Goal: Task Accomplishment & Management: Use online tool/utility

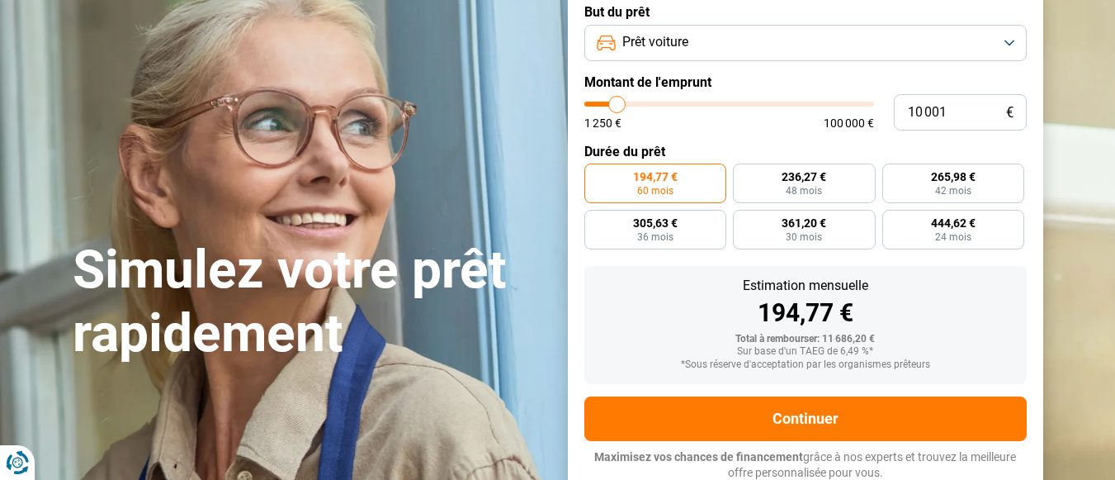
type input "10 250"
type input "10250"
type input "9 750"
type input "9750"
type input "9 000"
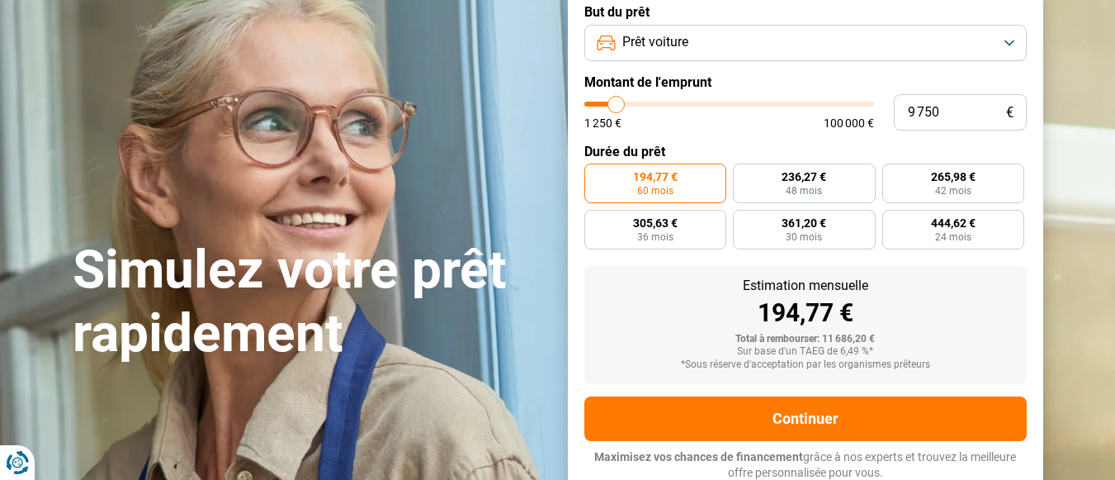
type input "9000"
type input "8 500"
type input "8500"
type input "8 250"
type input "8250"
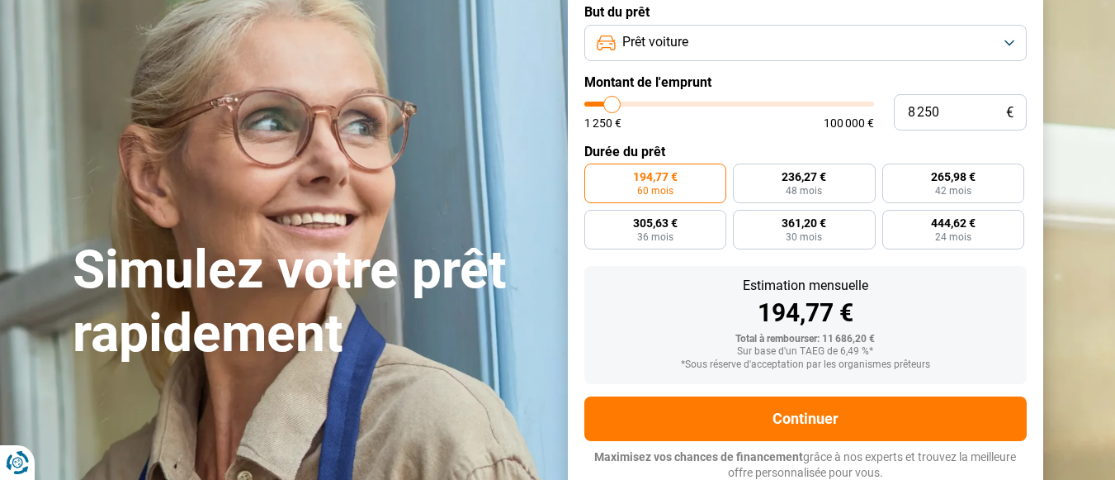
type input "8 000"
type input "8000"
type input "7 500"
type input "7500"
type input "7 250"
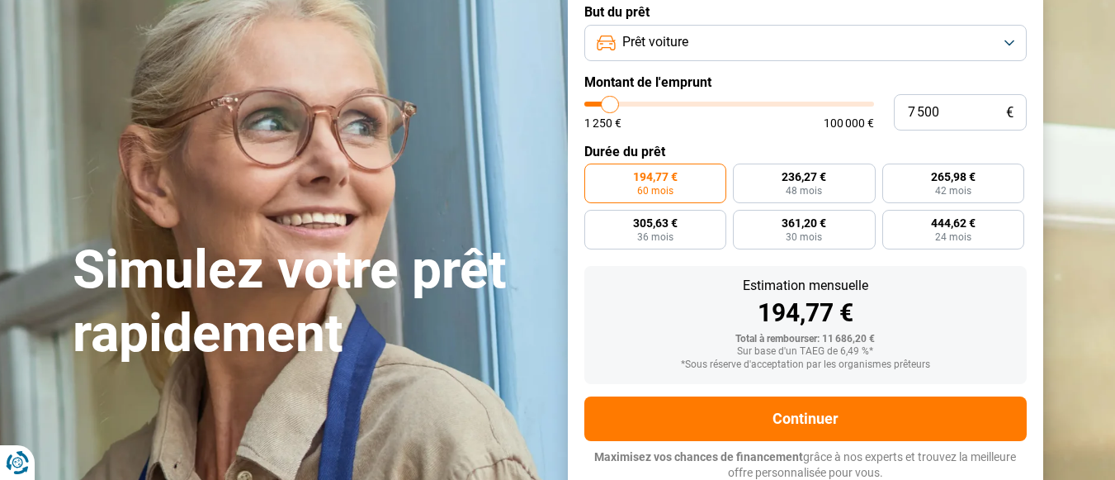
type input "7250"
type input "7 000"
type input "7000"
type input "6 750"
type input "6750"
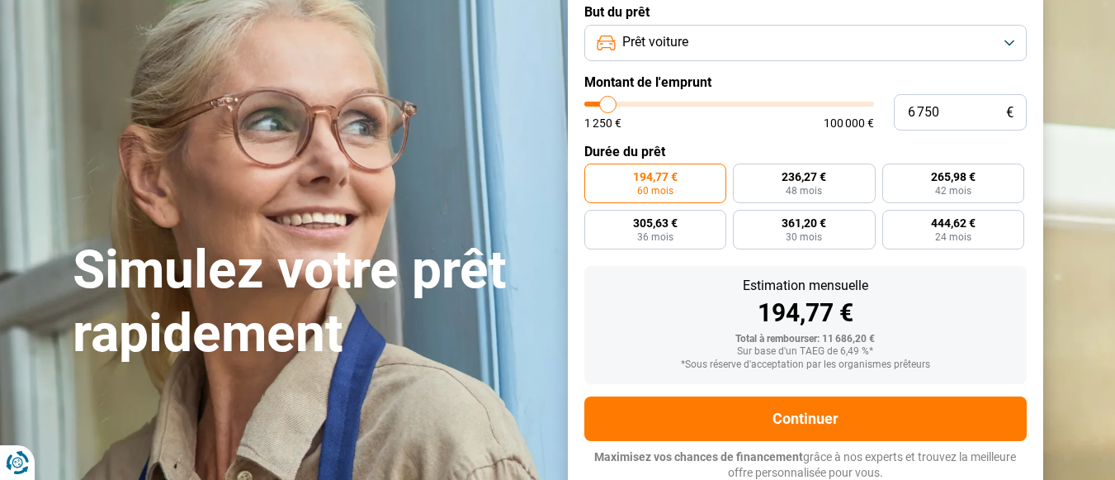
type input "6 500"
drag, startPoint x: 619, startPoint y: 101, endPoint x: 608, endPoint y: 102, distance: 11.6
type input "6500"
click at [608, 102] on input "range" at bounding box center [730, 104] width 290 height 5
radio input "true"
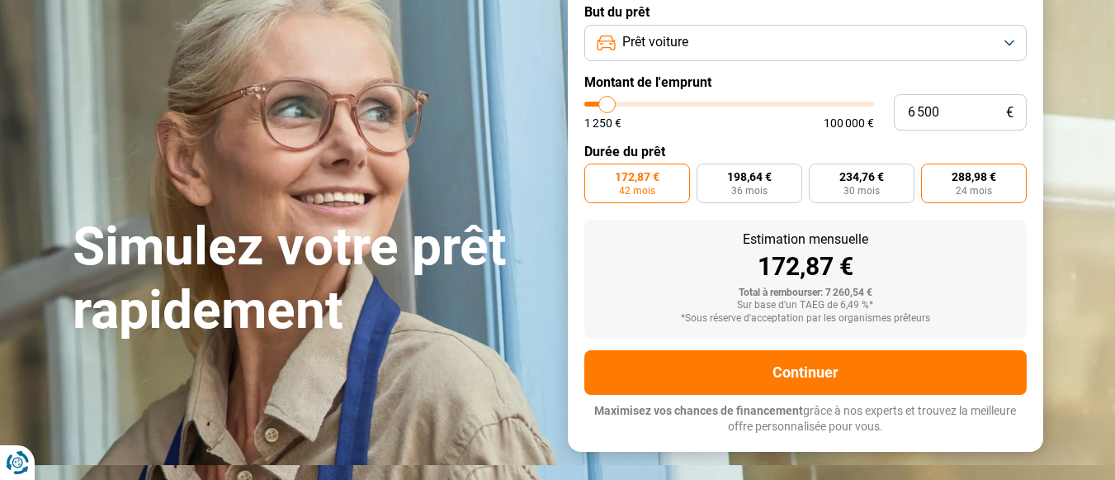
scroll to position [80, 0]
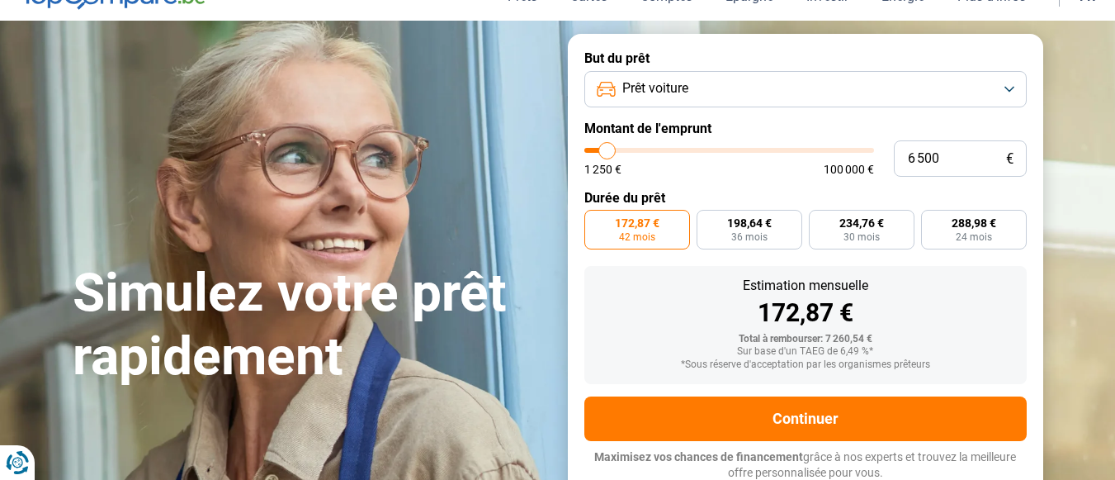
type input "5 500"
type input "5500"
type input "5 250"
type input "5250"
type input "5 000"
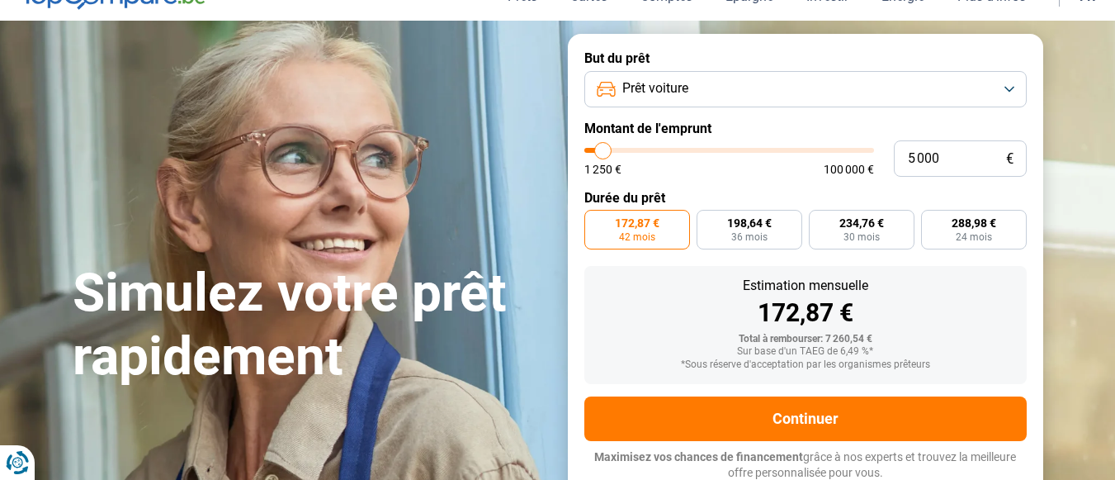
type input "5000"
click at [604, 148] on input "range" at bounding box center [730, 150] width 290 height 5
radio input "true"
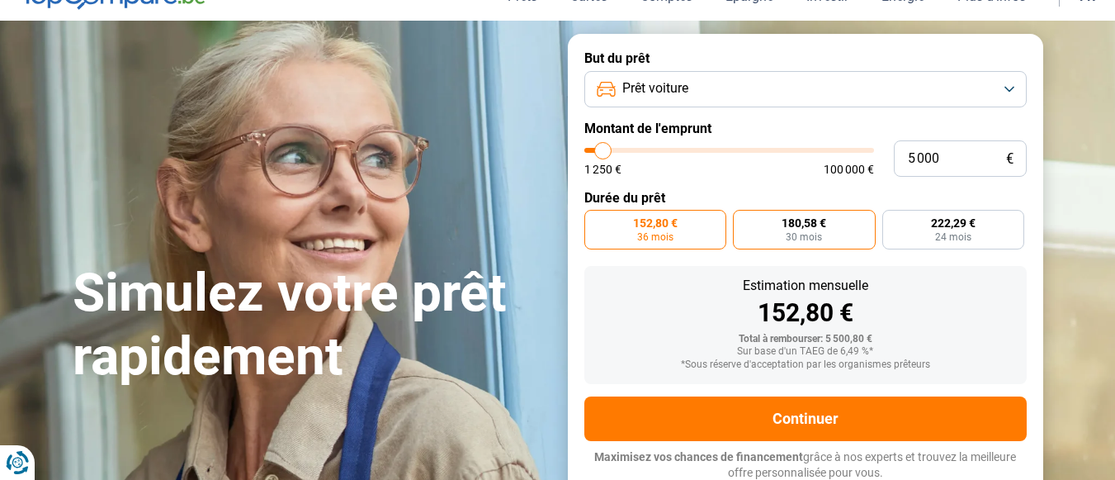
click at [813, 232] on span "30 mois" at bounding box center [804, 237] width 36 height 10
click at [744, 220] on input "180,58 € 30 mois" at bounding box center [738, 215] width 11 height 11
radio input "true"
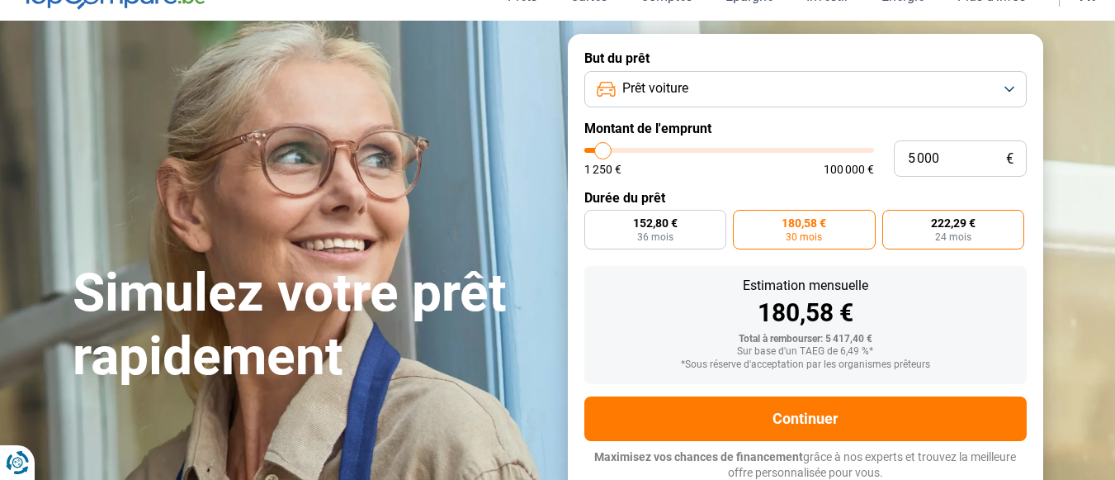
click at [943, 225] on span "222,29 €" at bounding box center [953, 223] width 45 height 12
click at [893, 220] on input "222,29 € 24 mois" at bounding box center [888, 215] width 11 height 11
radio input "true"
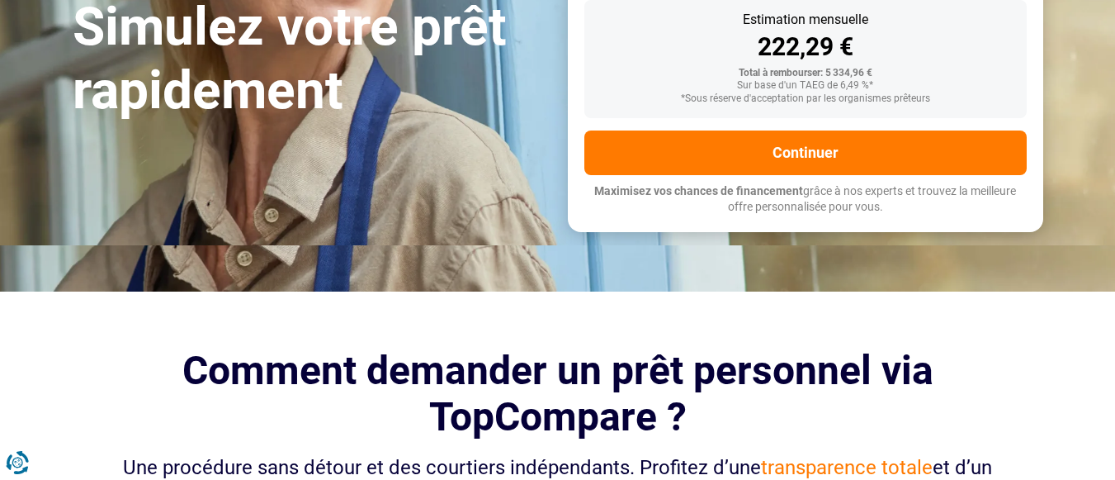
scroll to position [410, 0]
